Goal: Task Accomplishment & Management: Manage account settings

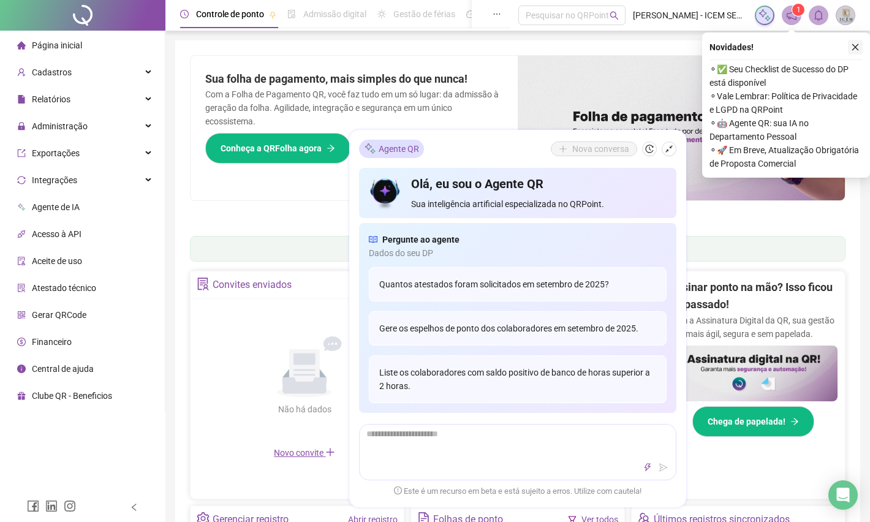
click at [854, 44] on icon "close" at bounding box center [855, 47] width 9 height 9
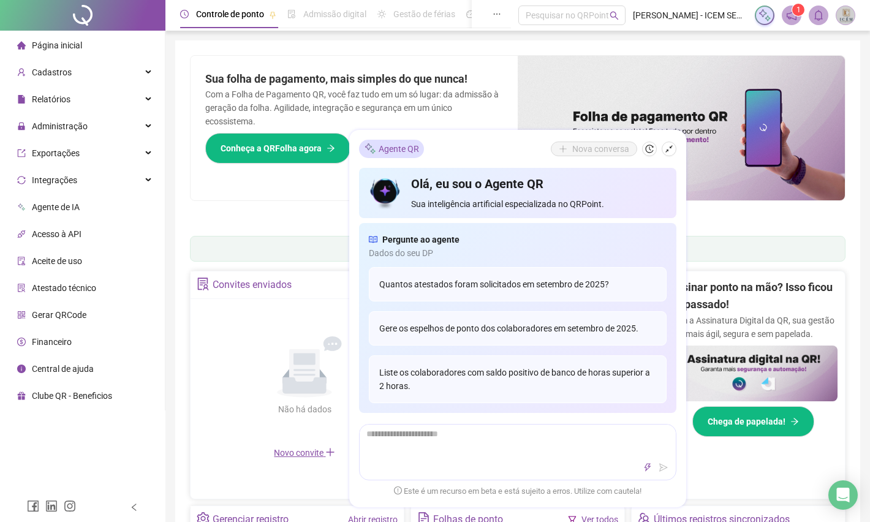
click at [669, 151] on icon "shrink" at bounding box center [669, 149] width 9 height 9
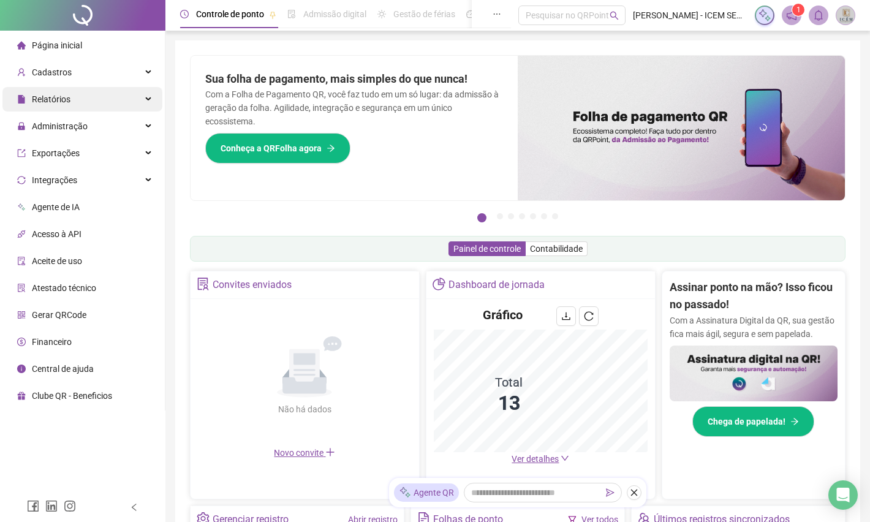
click at [140, 97] on div "Relatórios" at bounding box center [82, 99] width 160 height 24
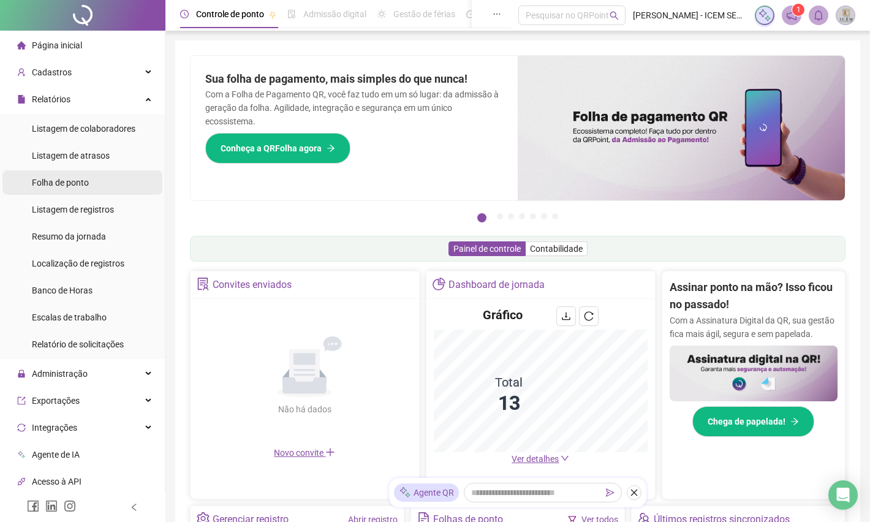
click at [75, 183] on span "Folha de ponto" at bounding box center [60, 183] width 57 height 10
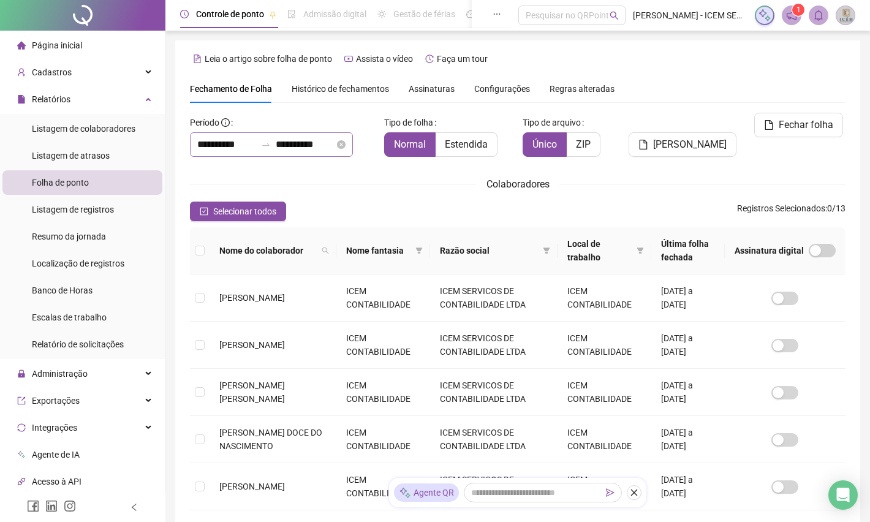
click at [276, 145] on div at bounding box center [266, 145] width 20 height 10
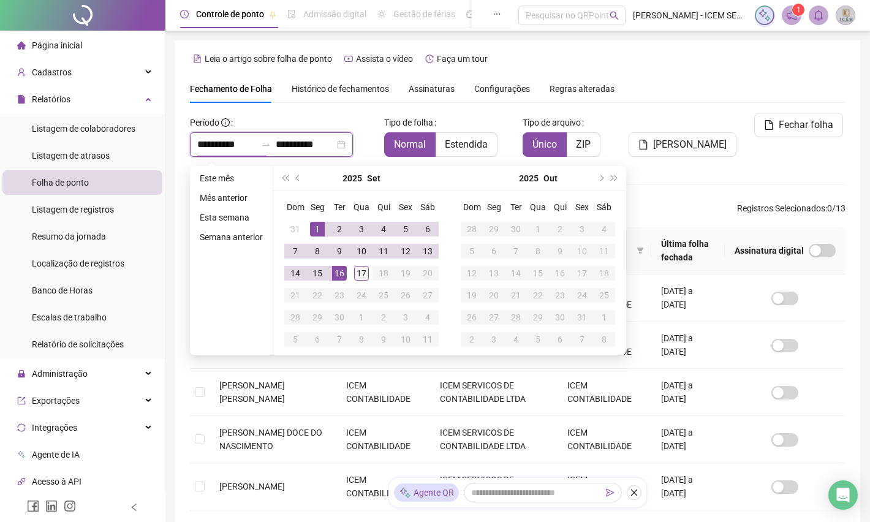
type input "**********"
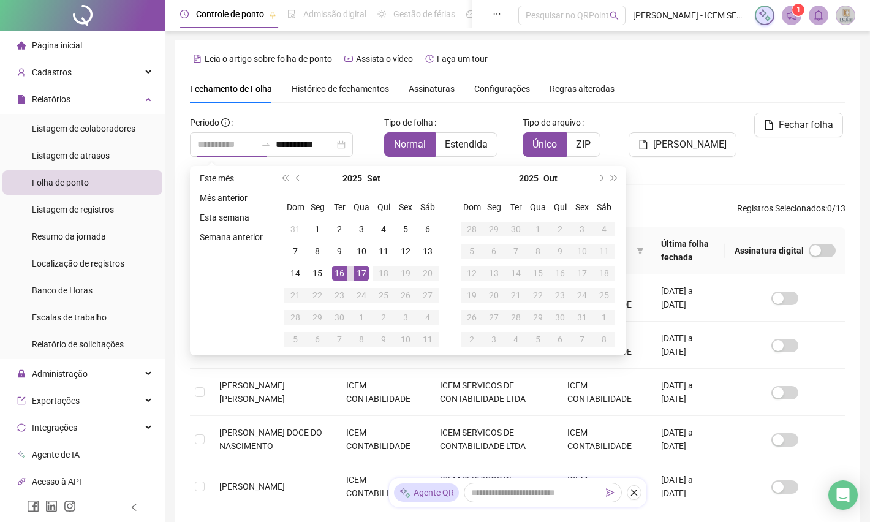
click at [350, 271] on td "17" at bounding box center [361, 273] width 22 height 22
click at [356, 274] on div "17" at bounding box center [361, 273] width 15 height 15
type input "**********"
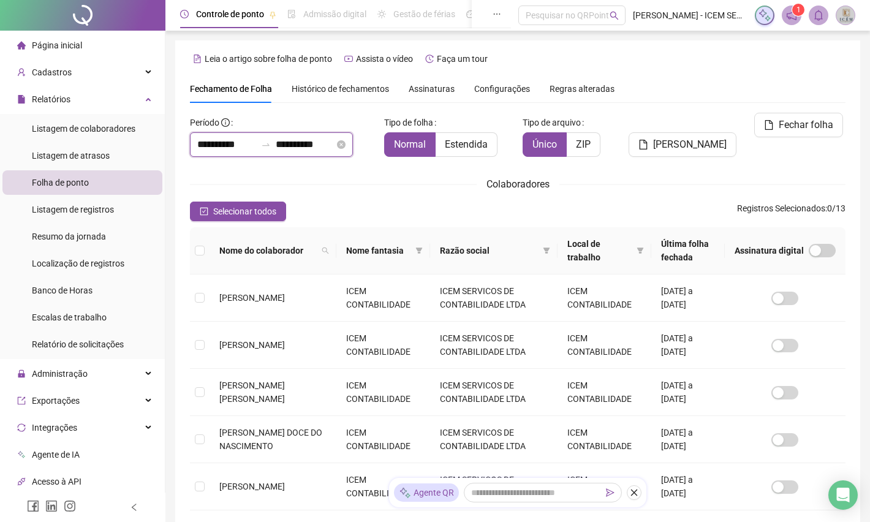
click at [214, 140] on input "**********" at bounding box center [226, 144] width 59 height 15
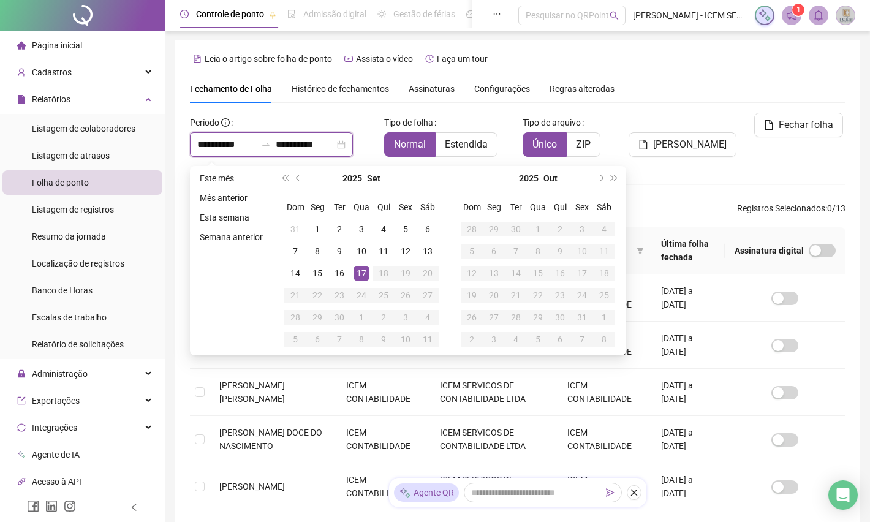
type input "**********"
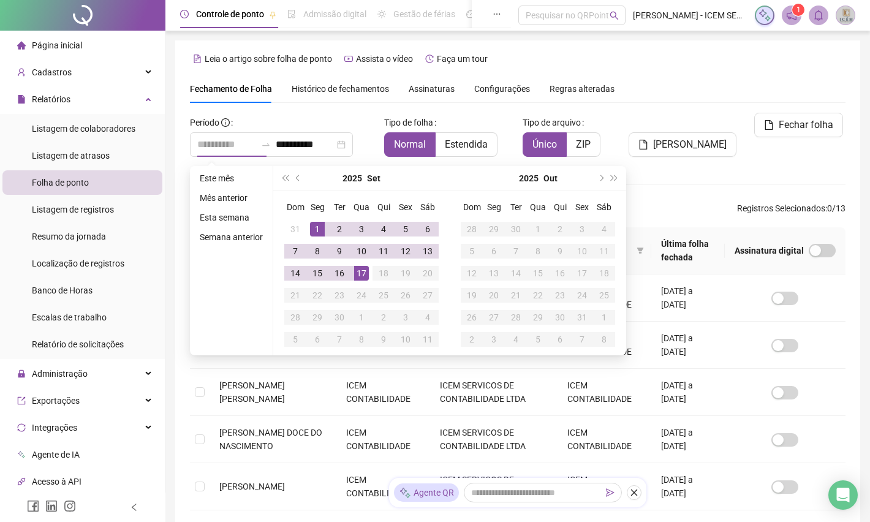
click at [324, 231] on td "1" at bounding box center [317, 229] width 22 height 22
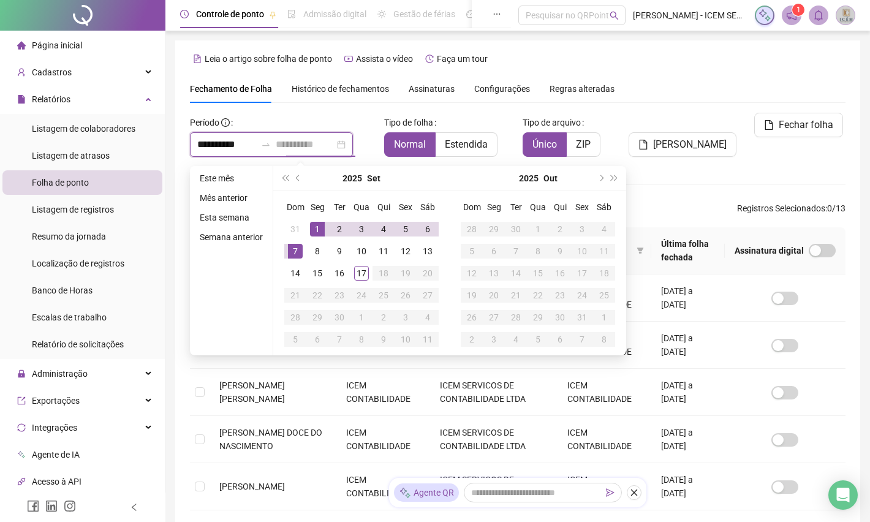
type input "**********"
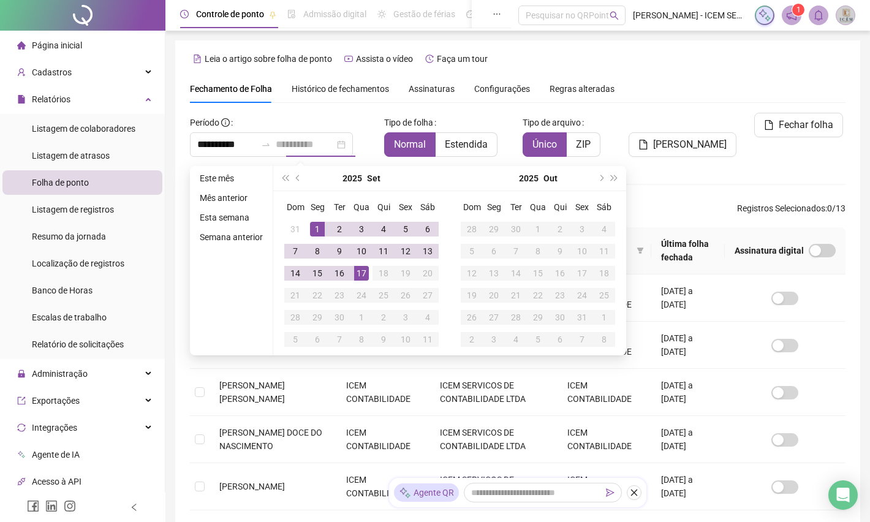
click at [362, 273] on div "17" at bounding box center [361, 273] width 15 height 15
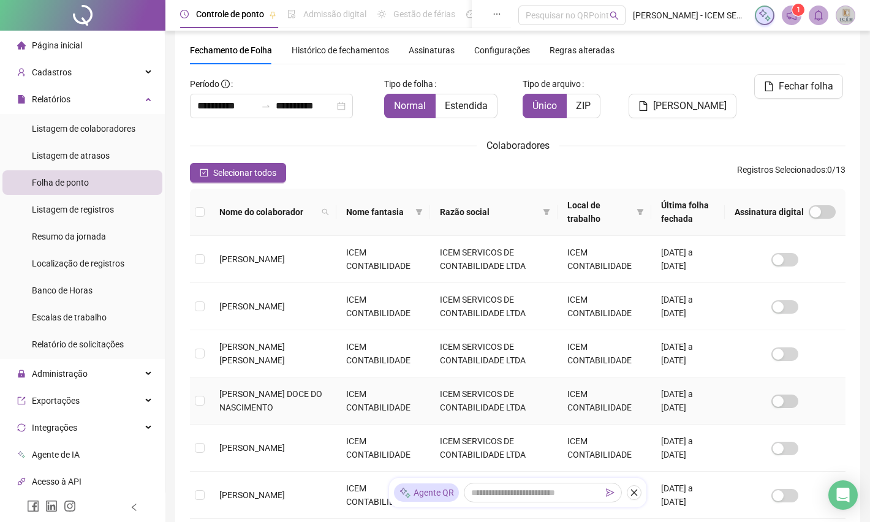
scroll to position [184, 0]
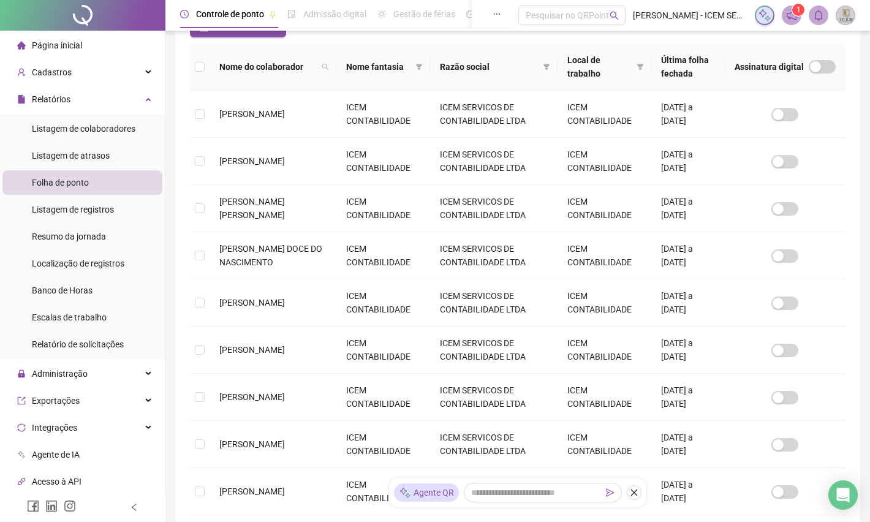
click at [206, 69] on th at bounding box center [200, 66] width 20 height 47
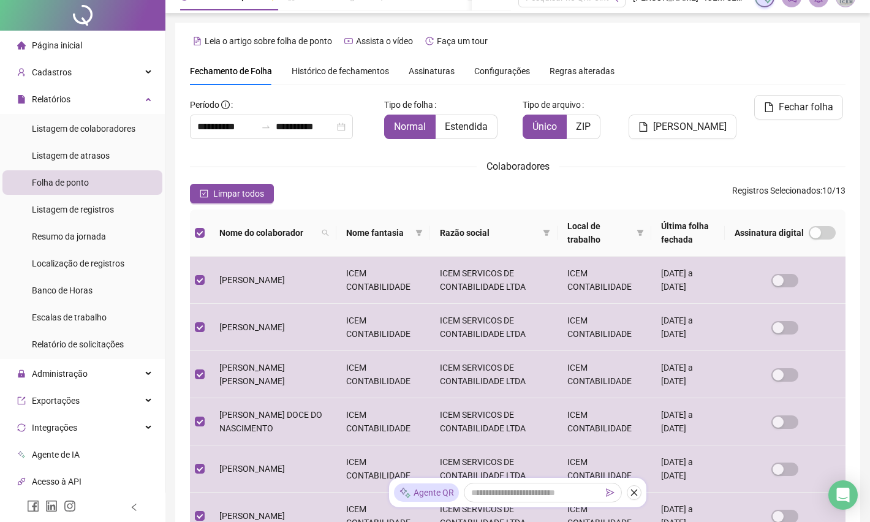
scroll to position [360, 0]
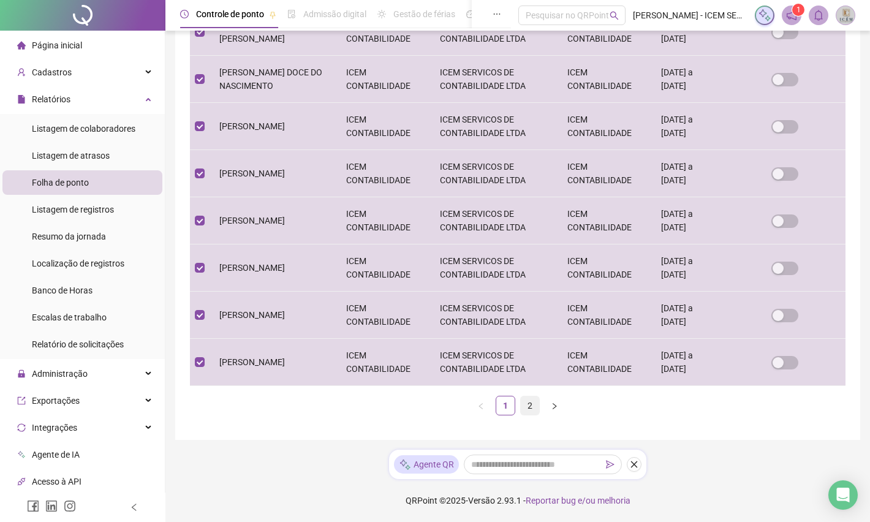
click at [532, 408] on link "2" at bounding box center [530, 405] width 18 height 18
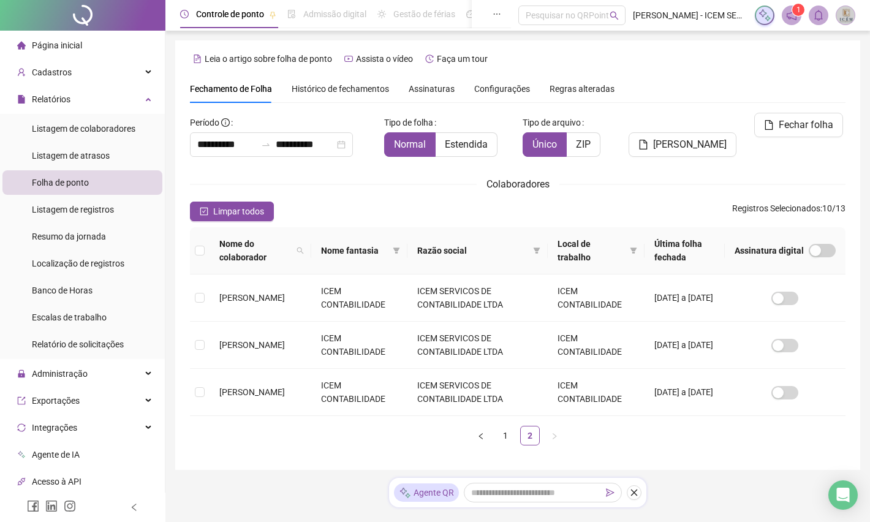
click at [207, 251] on th at bounding box center [200, 250] width 20 height 47
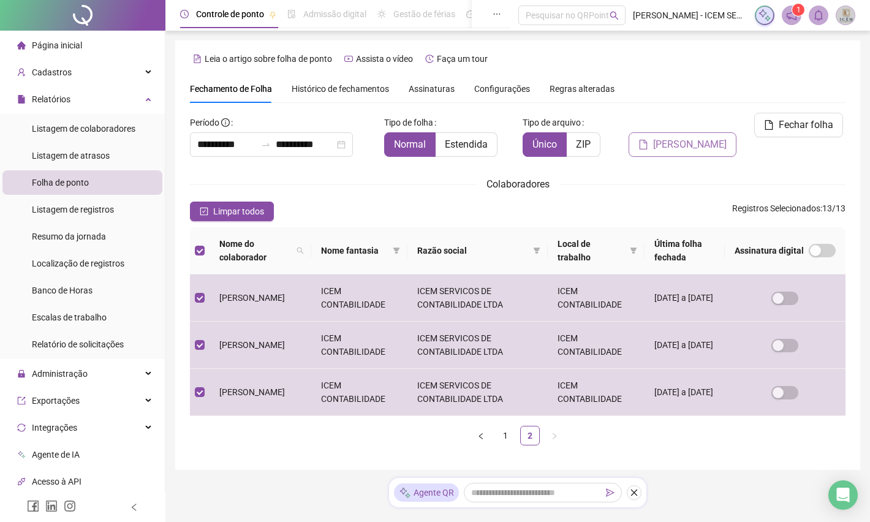
click at [677, 137] on span "[PERSON_NAME]" at bounding box center [689, 144] width 73 height 15
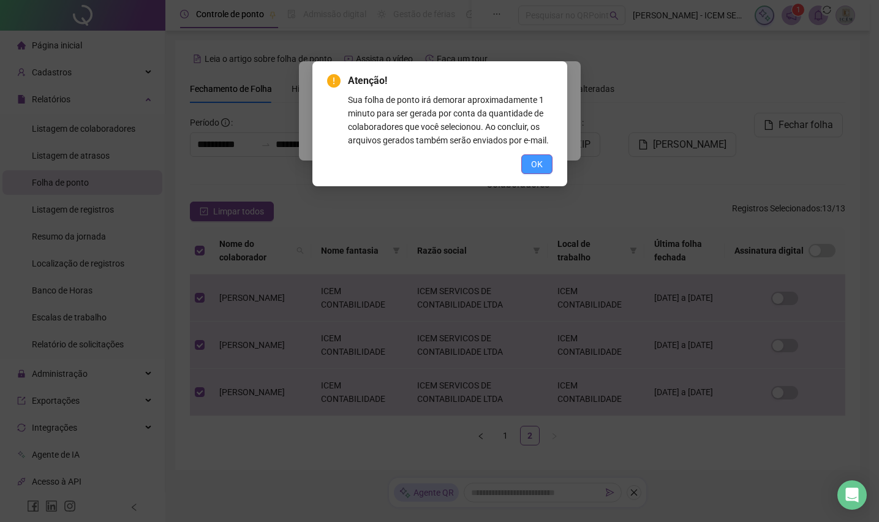
click at [533, 165] on span "OK" at bounding box center [537, 163] width 12 height 13
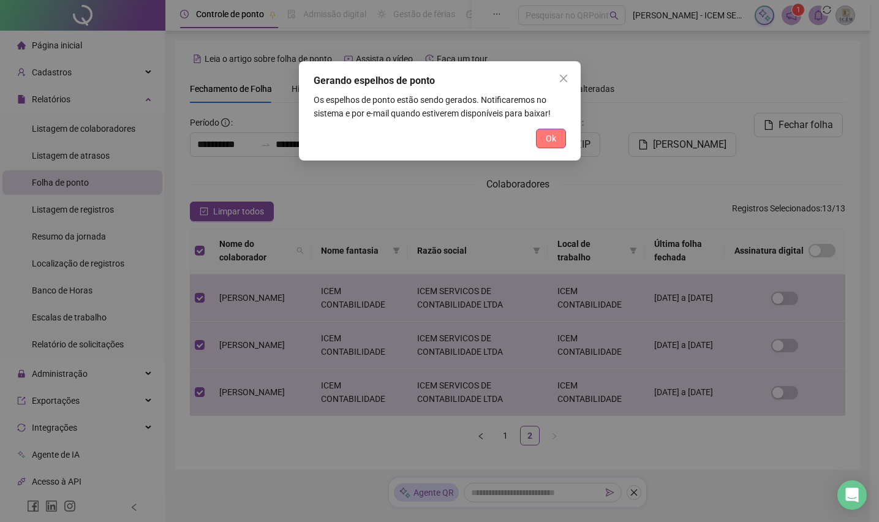
click at [550, 137] on span "Ok" at bounding box center [551, 138] width 10 height 13
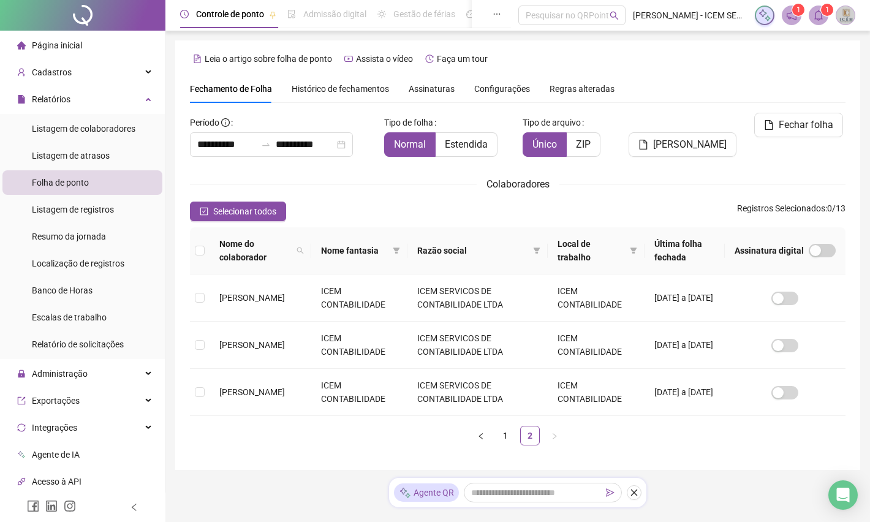
click at [823, 20] on icon "bell" at bounding box center [818, 15] width 11 height 11
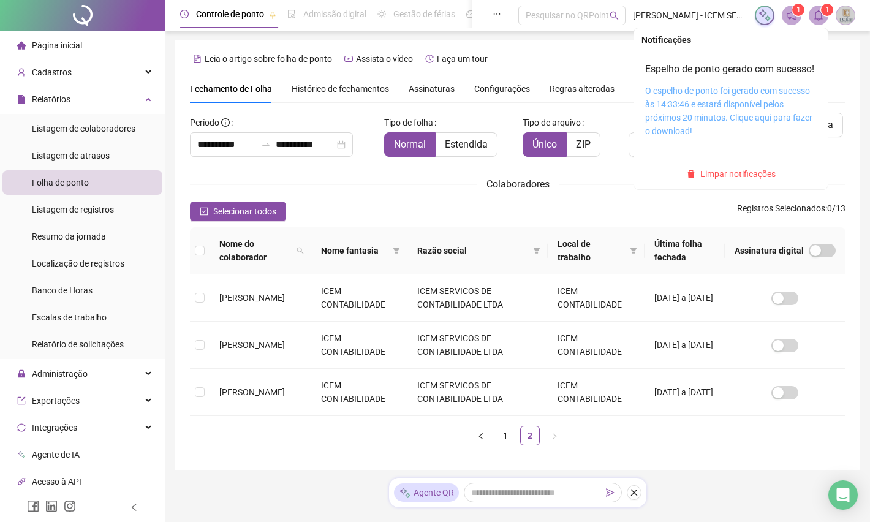
click at [720, 115] on link "O espelho de ponto foi gerado com sucesso às 14:33:46 e estará disponível pelos…" at bounding box center [728, 111] width 167 height 50
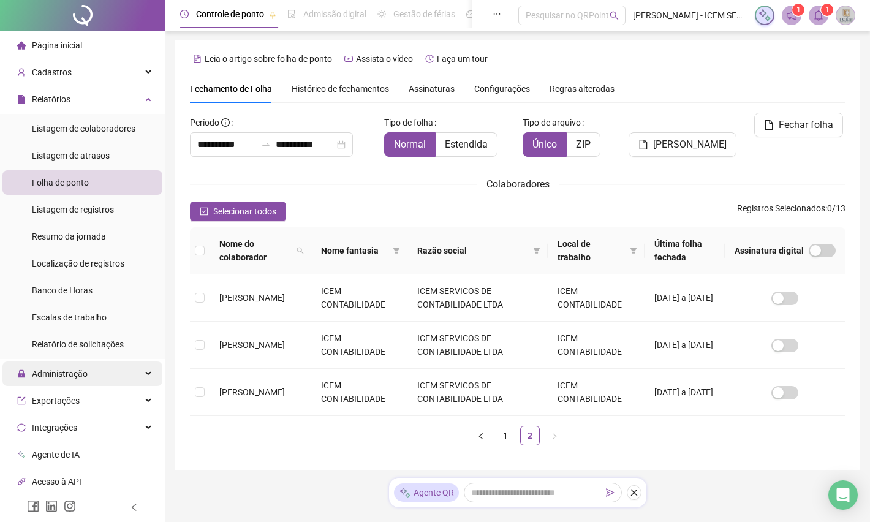
click at [107, 384] on div "Administração" at bounding box center [82, 373] width 160 height 24
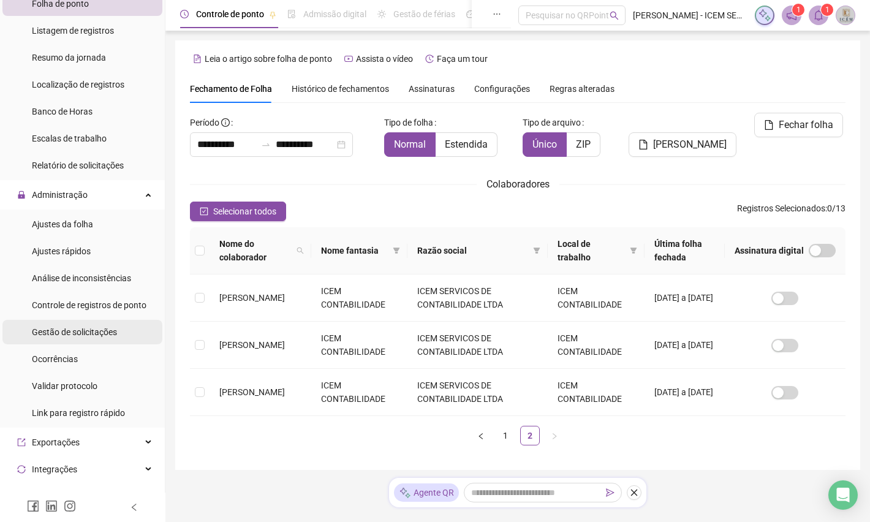
scroll to position [184, 0]
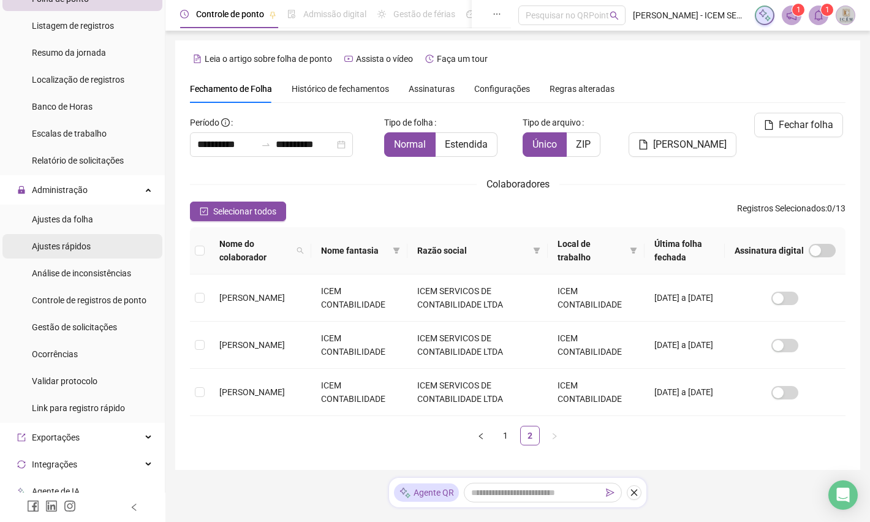
click at [74, 246] on span "Ajustes rápidos" at bounding box center [61, 246] width 59 height 10
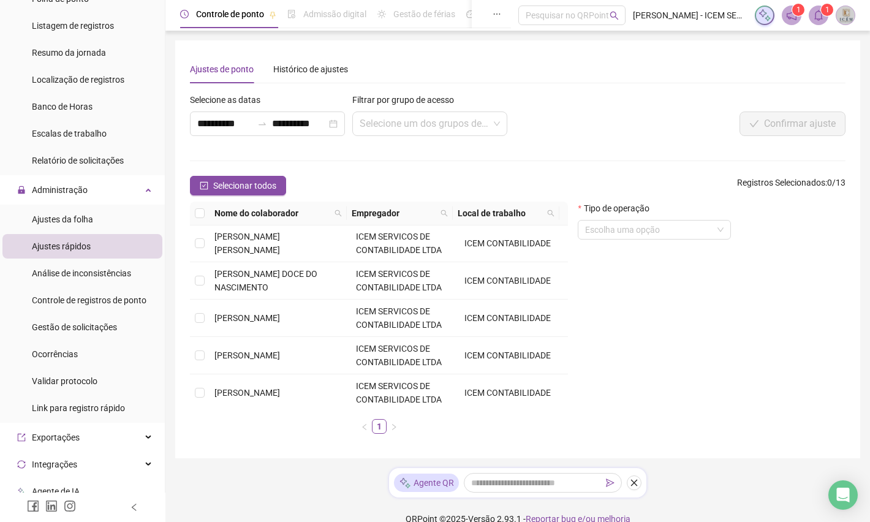
scroll to position [85, 0]
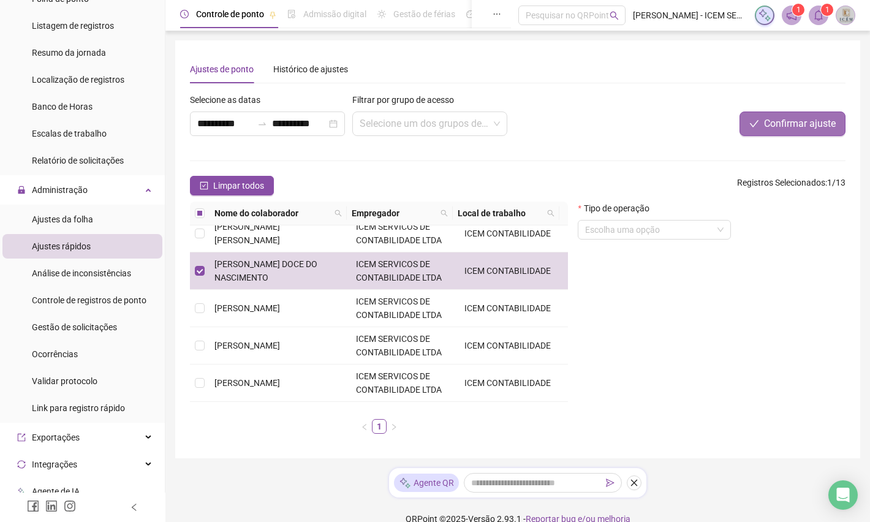
click at [771, 123] on span "Confirmar ajuste" at bounding box center [800, 123] width 72 height 15
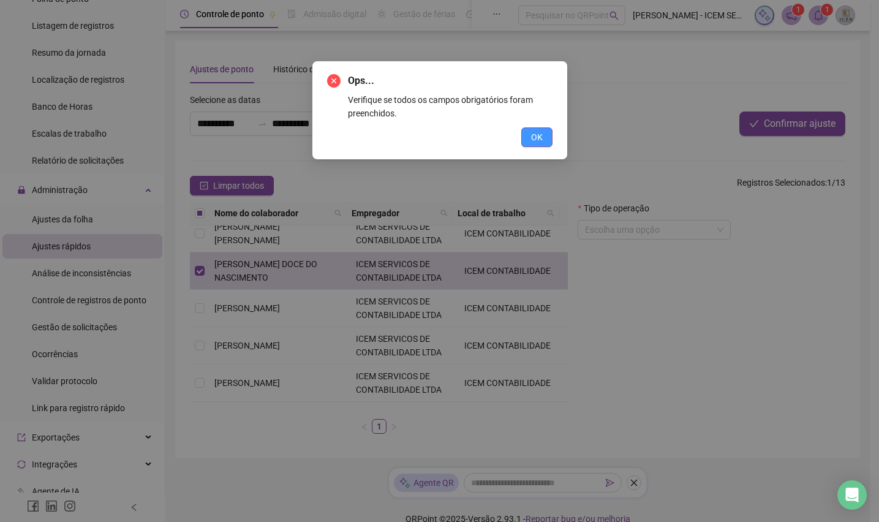
click at [535, 133] on span "OK" at bounding box center [537, 136] width 12 height 13
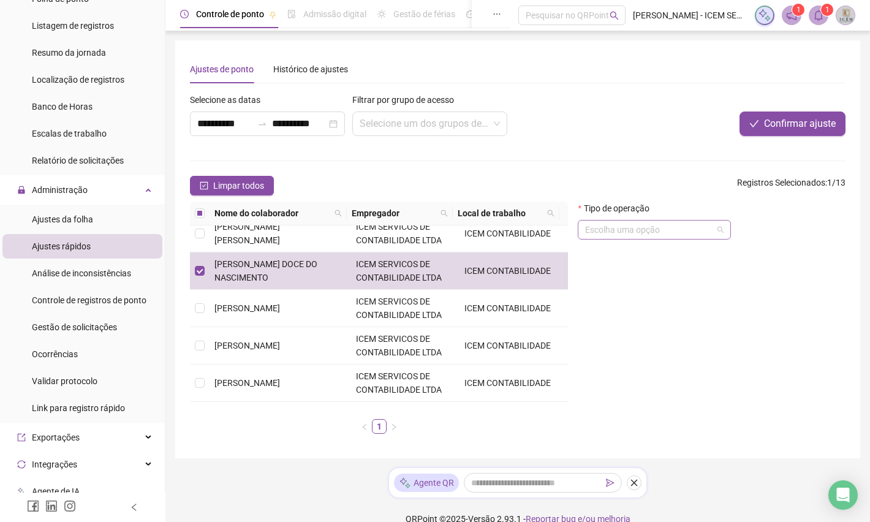
click at [703, 230] on input "search" at bounding box center [648, 229] width 127 height 18
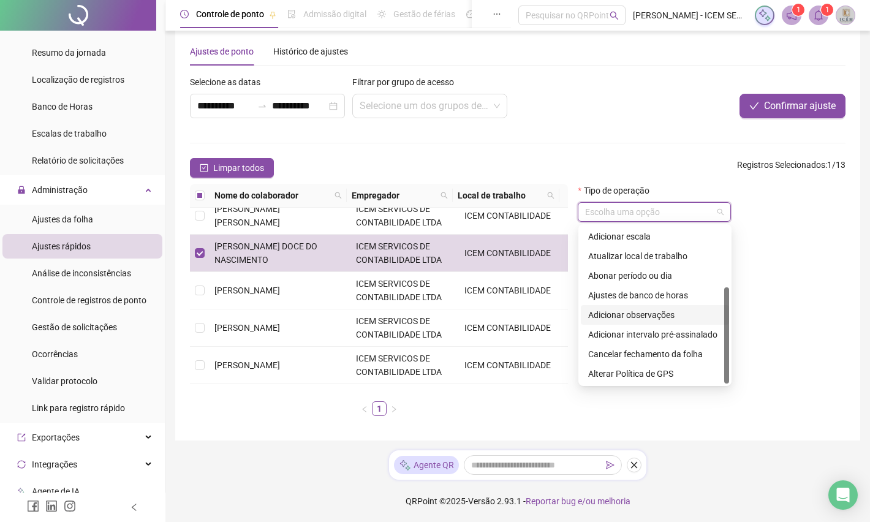
scroll to position [18, 0]
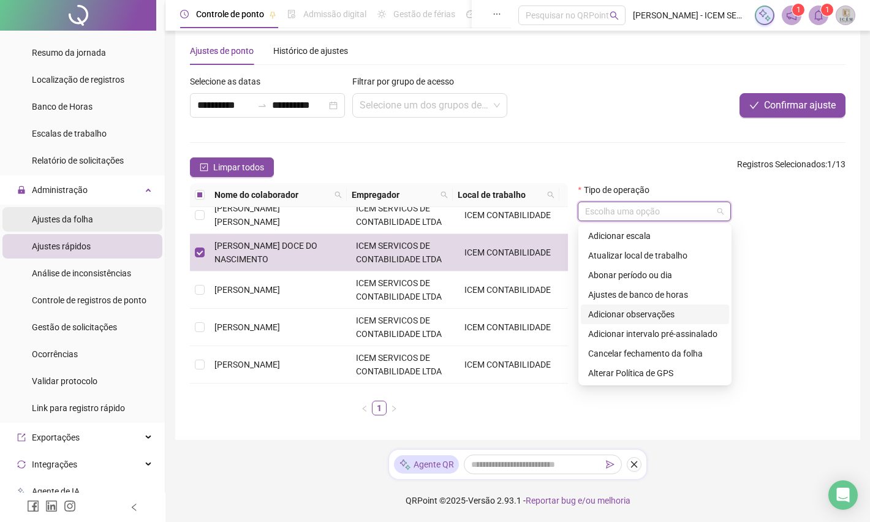
click at [56, 218] on span "Ajustes da folha" at bounding box center [62, 219] width 61 height 10
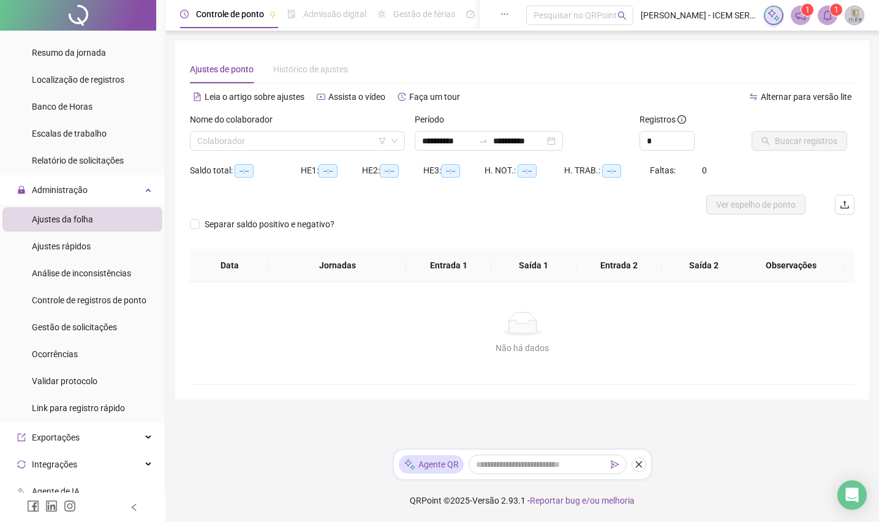
type input "**********"
click at [395, 138] on icon "down" at bounding box center [394, 140] width 7 height 7
click at [396, 141] on icon "down" at bounding box center [394, 140] width 7 height 7
click at [303, 138] on input "search" at bounding box center [291, 141] width 189 height 18
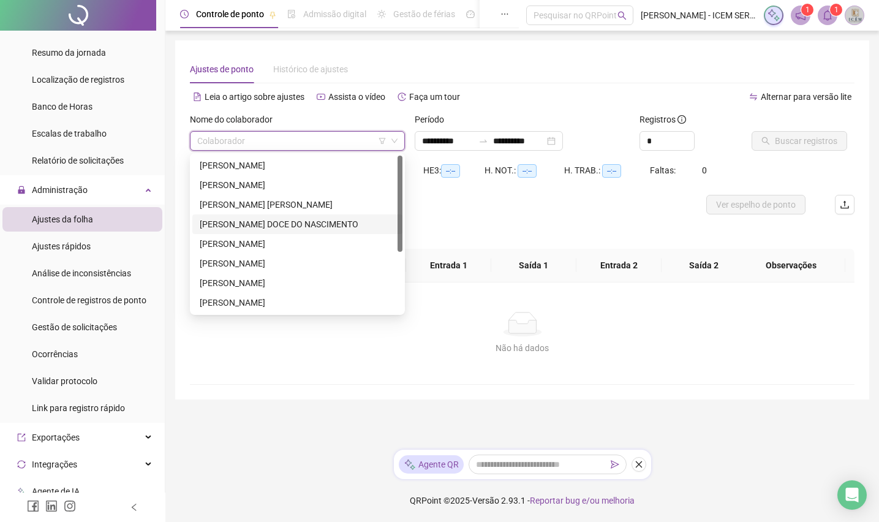
click at [219, 222] on div "[PERSON_NAME] DOCE DO NASCIMENTO" at bounding box center [297, 223] width 195 height 13
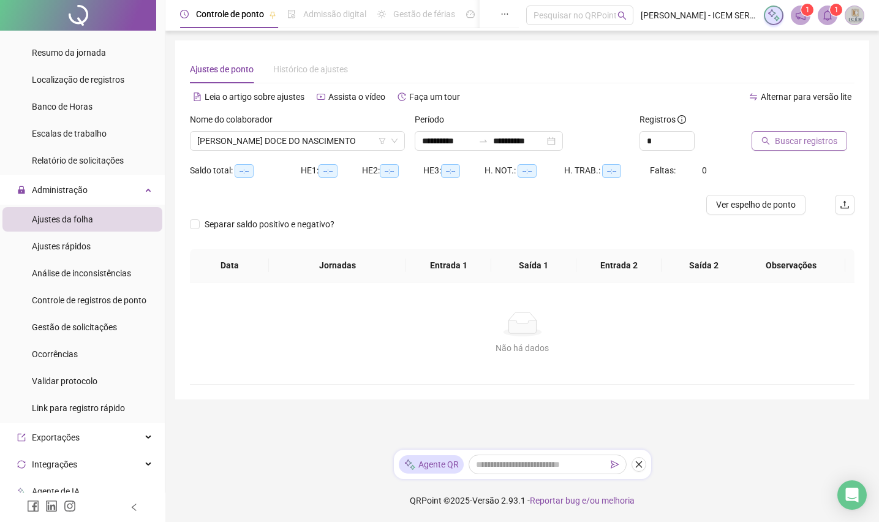
click at [797, 135] on span "Buscar registros" at bounding box center [806, 140] width 62 height 13
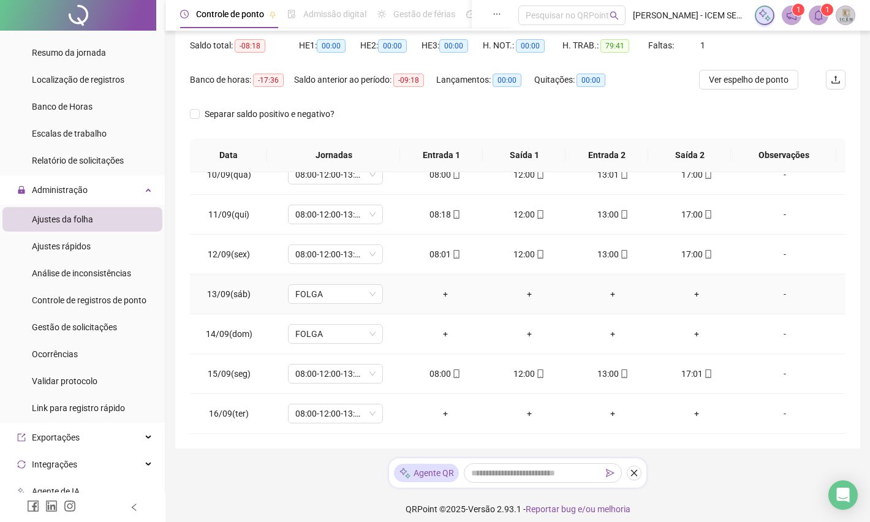
scroll to position [134, 0]
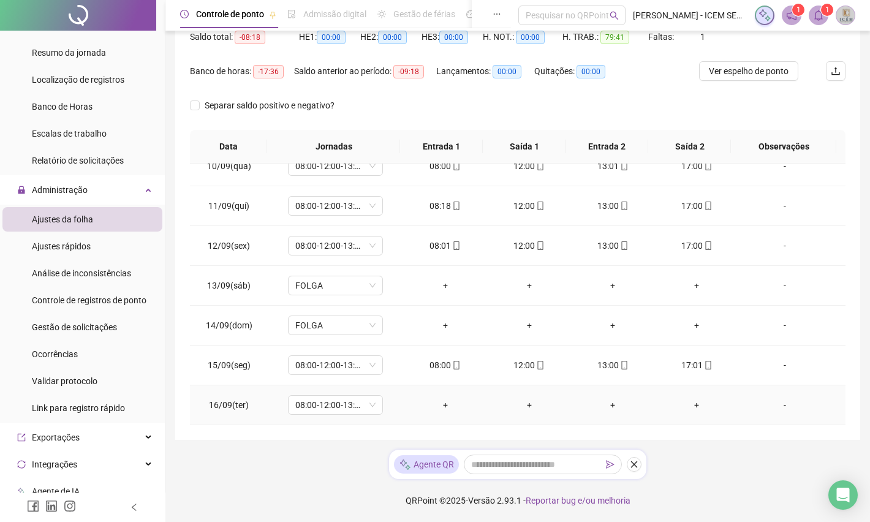
click at [775, 405] on div "-" at bounding box center [784, 404] width 72 height 13
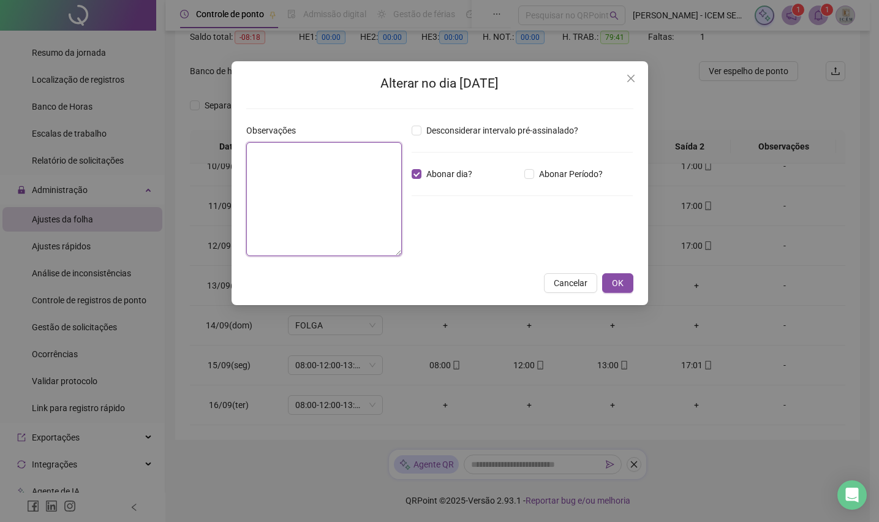
click at [269, 163] on textarea at bounding box center [324, 199] width 156 height 114
type textarea "**********"
click at [617, 280] on span "OK" at bounding box center [618, 282] width 12 height 13
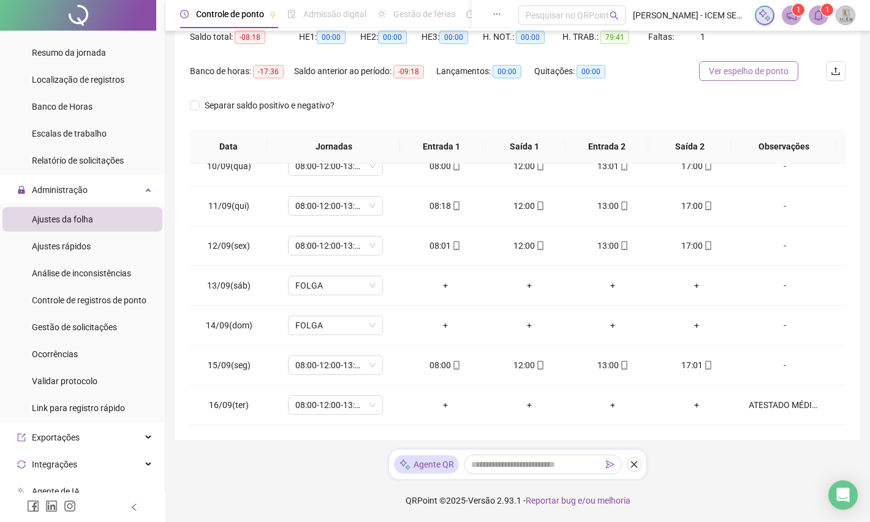
click at [718, 69] on span "Ver espelho de ponto" at bounding box center [749, 70] width 80 height 13
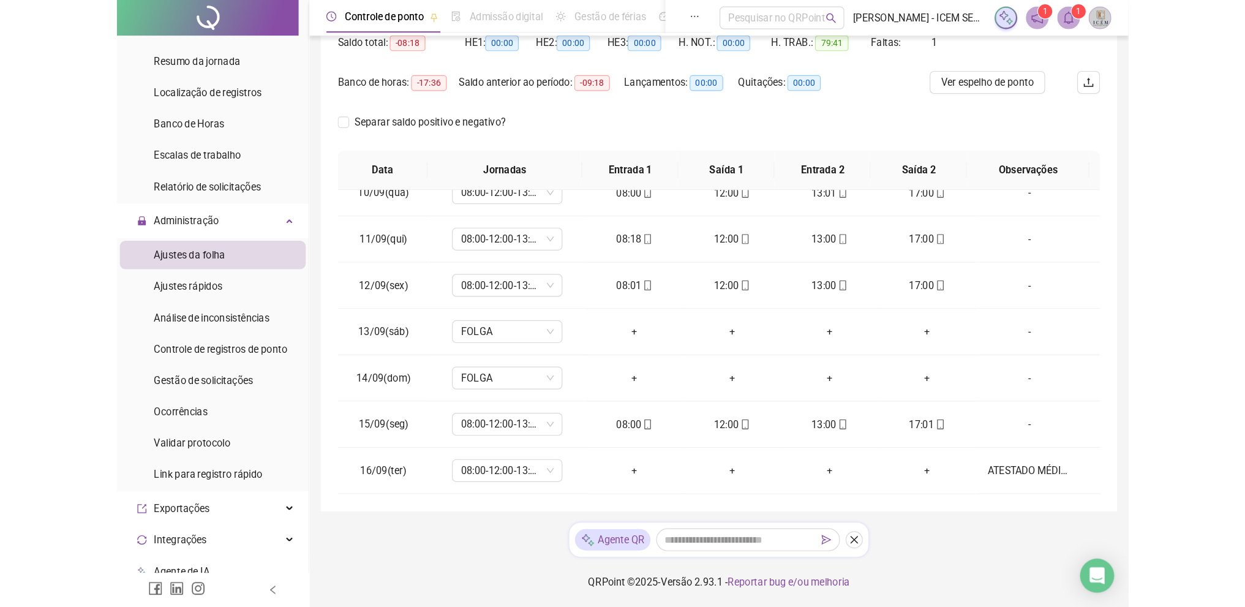
scroll to position [48, 0]
